Goal: Information Seeking & Learning: Learn about a topic

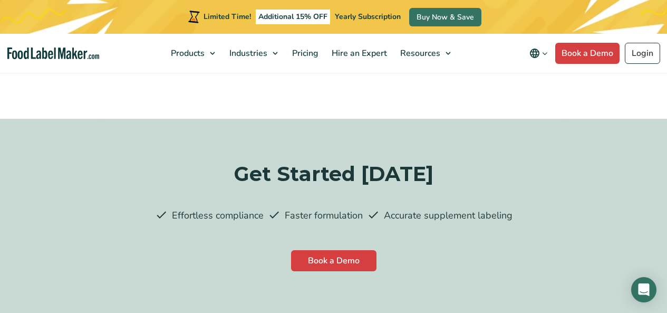
scroll to position [3006, 0]
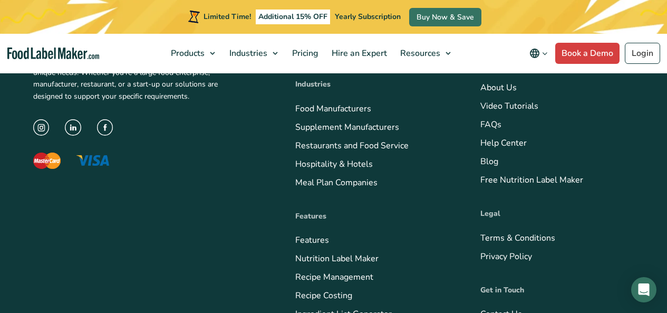
click at [295, 177] on link "Meal Plan Companies" at bounding box center [336, 183] width 82 height 12
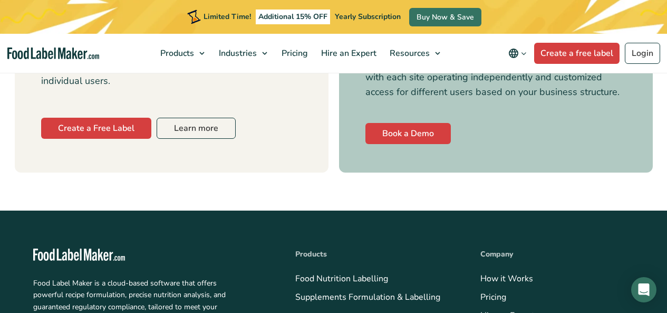
scroll to position [5007, 0]
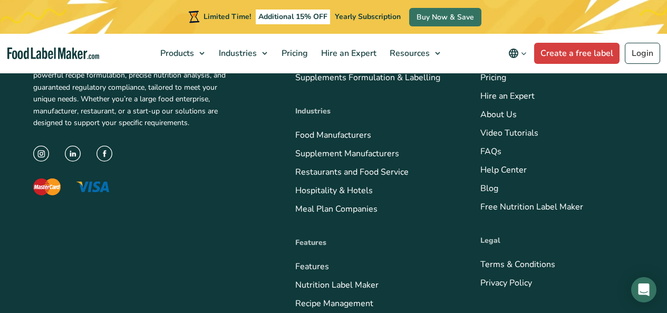
click at [295, 203] on link "Meal Plan Companies" at bounding box center [336, 209] width 82 height 12
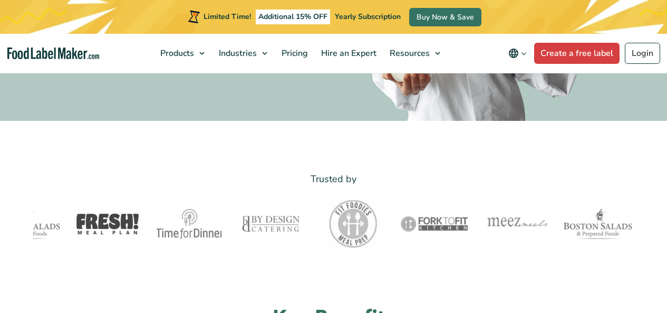
scroll to position [303, 0]
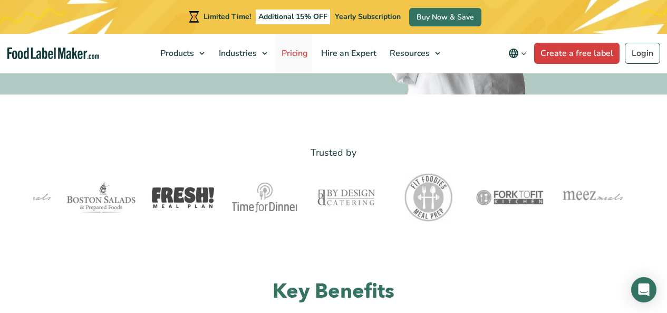
click at [278, 54] on span "Pricing" at bounding box center [293, 53] width 31 height 12
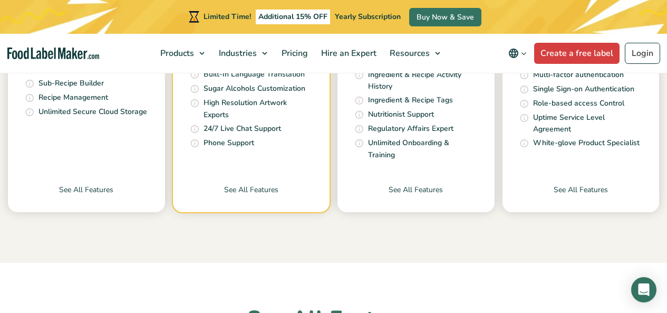
scroll to position [581, 0]
